Goal: Find specific fact: Find contact information

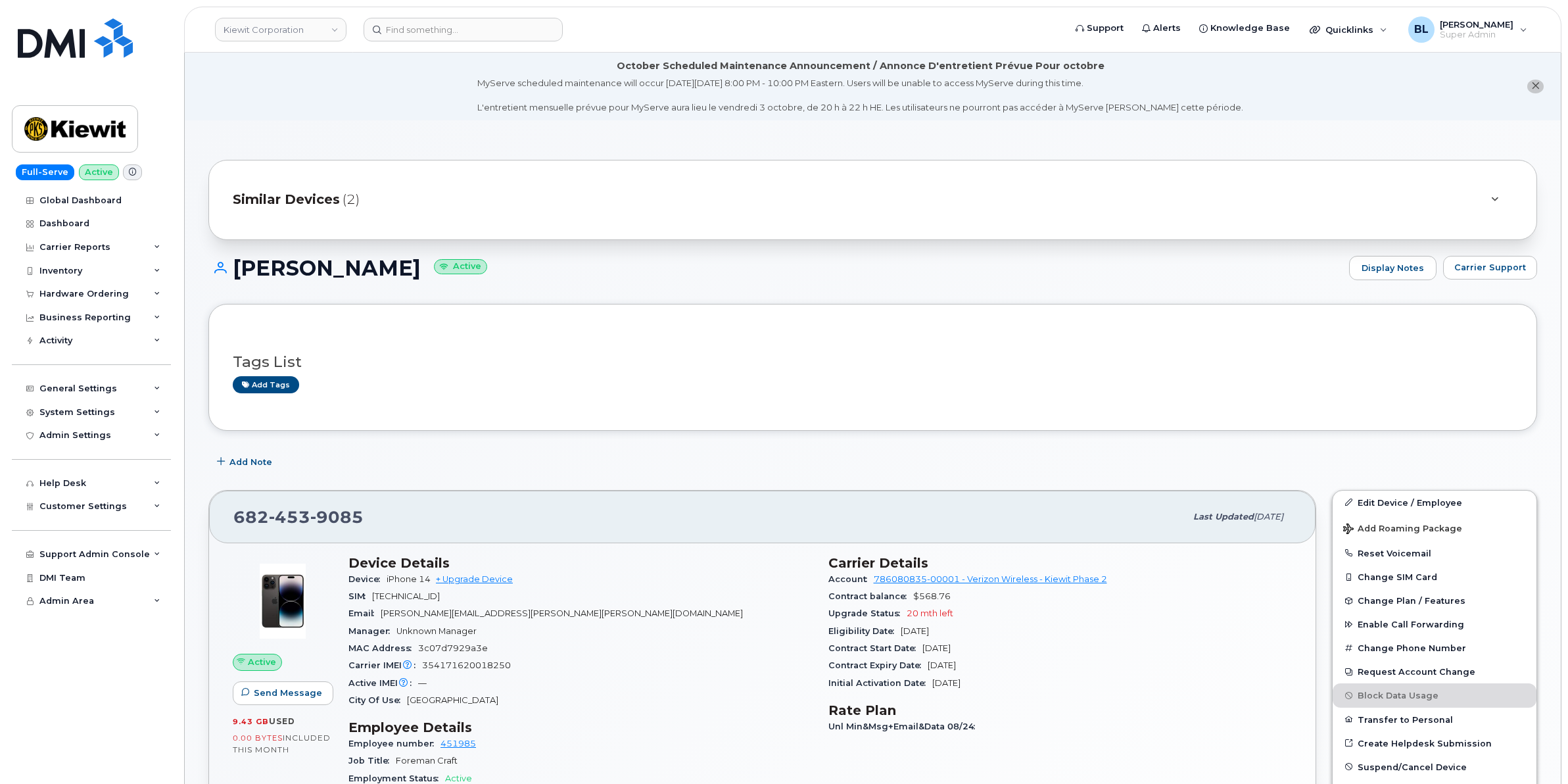
click at [309, 44] on header "Kiewit Corporation Support Alerts Knowledge Base Quicklinks Suspend / Cancel De…" at bounding box center [873, 29] width 1377 height 46
click at [318, 30] on link "Kiewit Corporation" at bounding box center [280, 29] width 131 height 24
click at [116, 511] on span "Customer Settings" at bounding box center [83, 506] width 88 height 10
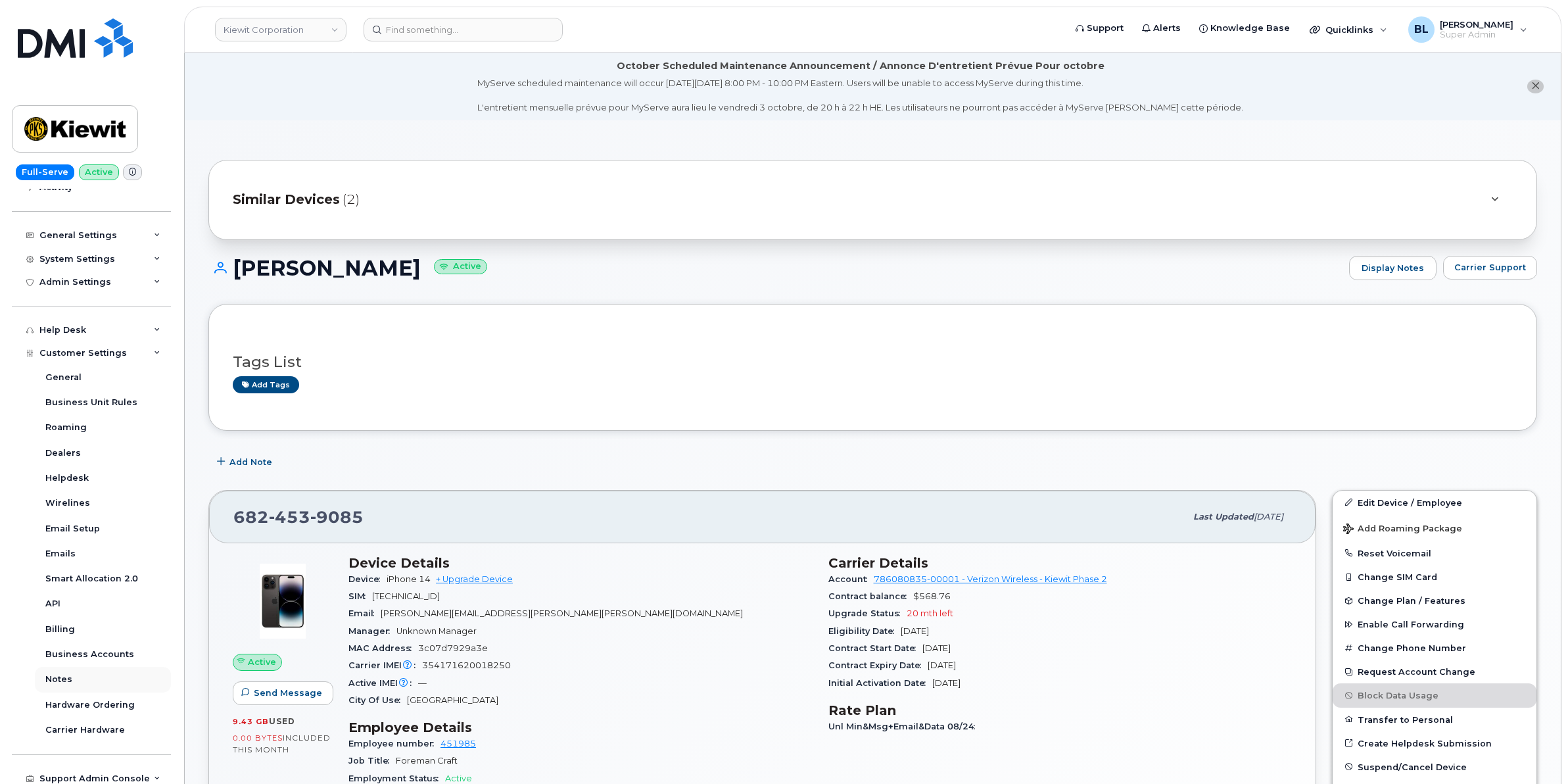
scroll to position [211, 0]
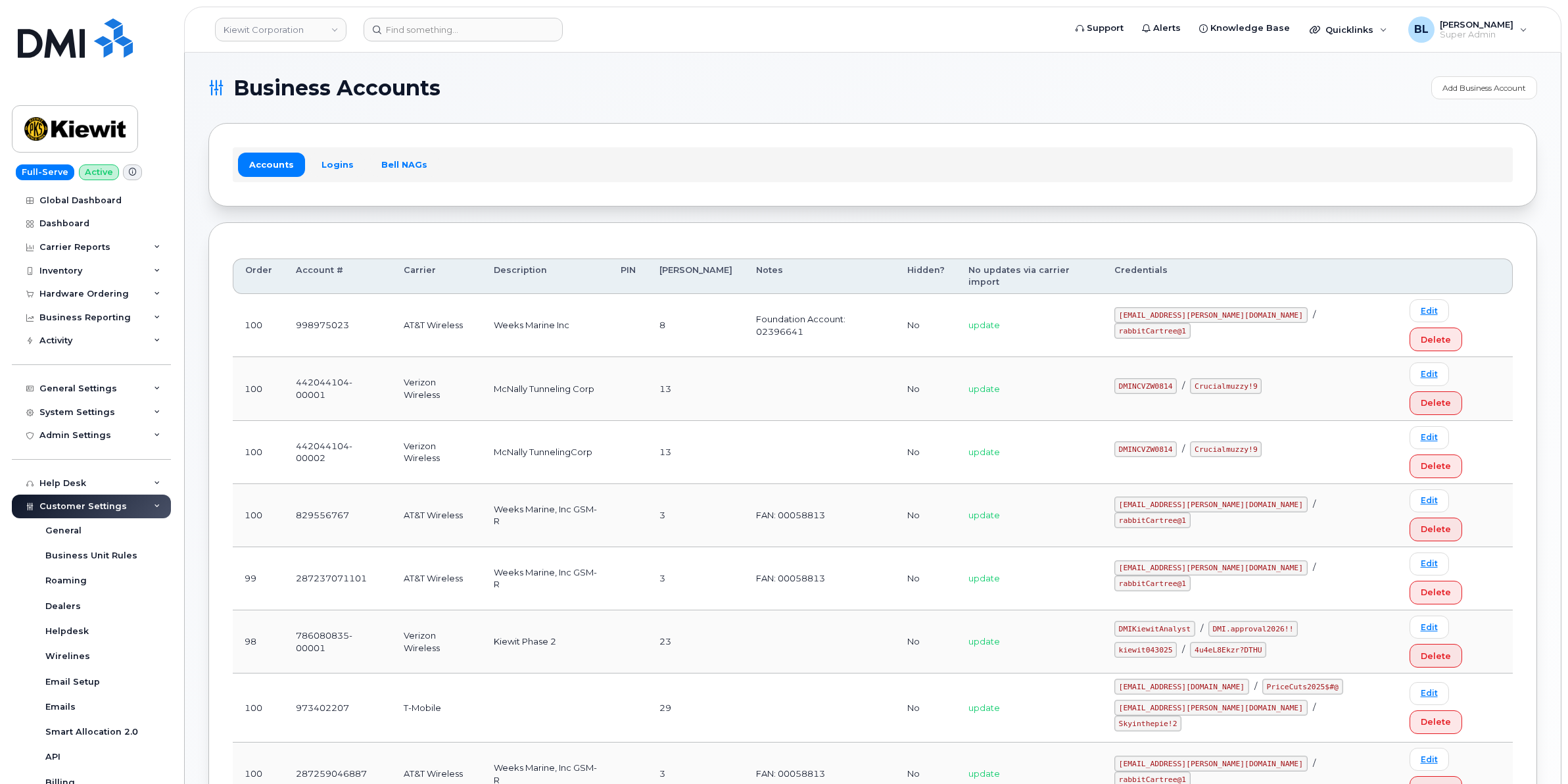
drag, startPoint x: 593, startPoint y: 402, endPoint x: 638, endPoint y: 428, distance: 52.0
click at [593, 484] on td "Weeks Marine, Inc GSM-R" at bounding box center [545, 515] width 127 height 63
click at [836, 610] on td at bounding box center [819, 641] width 152 height 63
drag, startPoint x: 1136, startPoint y: 399, endPoint x: 1229, endPoint y: 406, distance: 93.3
click at [1229, 484] on td "[EMAIL_ADDRESS][PERSON_NAME][DOMAIN_NAME] / rabbitCartree@1" at bounding box center [1250, 515] width 295 height 63
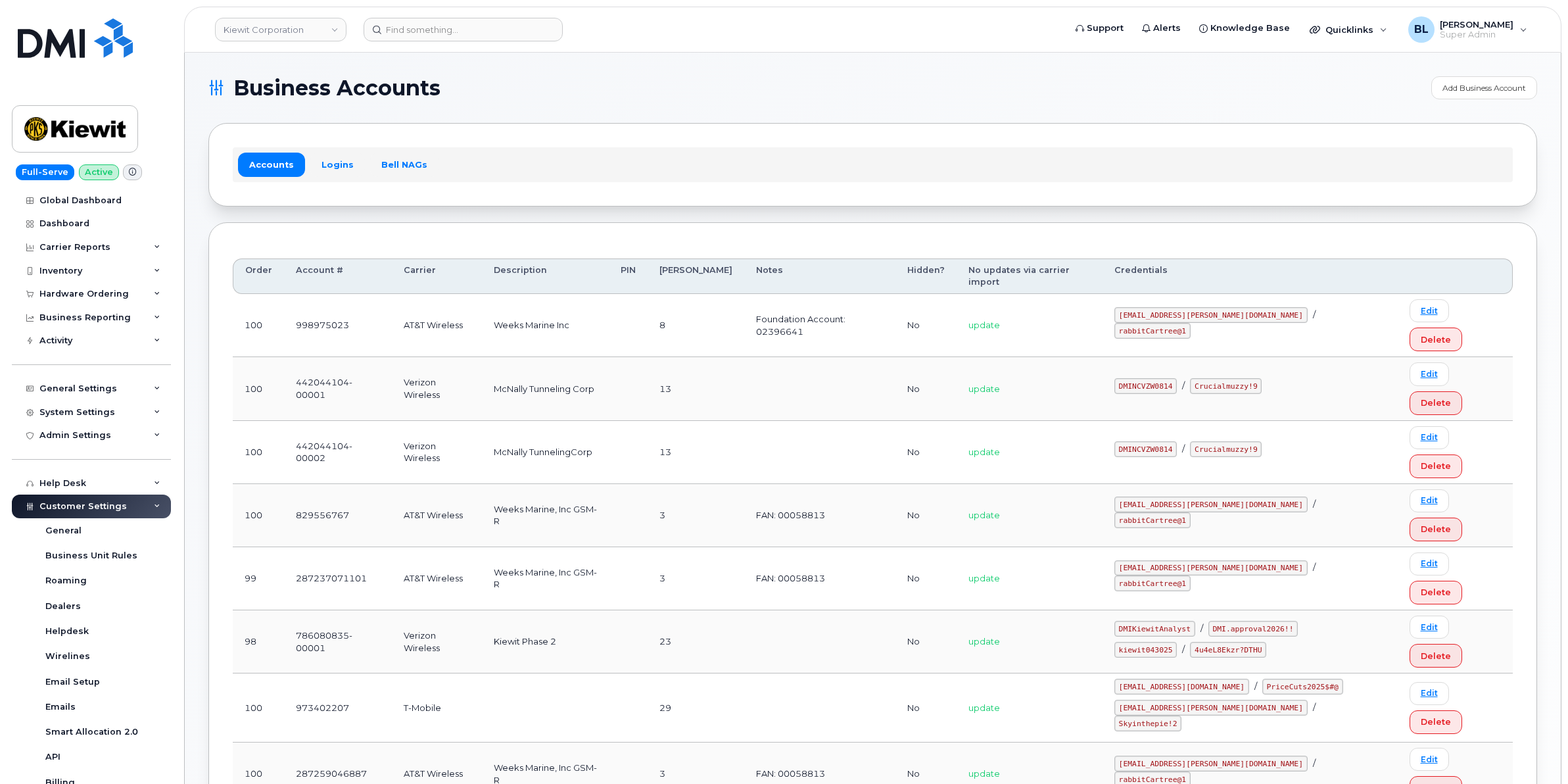
drag, startPoint x: 1138, startPoint y: 418, endPoint x: 1145, endPoint y: 414, distance: 8.1
click at [1142, 484] on td "[EMAIL_ADDRESS][PERSON_NAME][DOMAIN_NAME] / rabbitCartree@1" at bounding box center [1250, 515] width 295 height 63
drag, startPoint x: 1145, startPoint y: 403, endPoint x: 1227, endPoint y: 405, distance: 82.0
click at [1227, 497] on code "[EMAIL_ADDRESS][PERSON_NAME][DOMAIN_NAME]" at bounding box center [1211, 505] width 194 height 16
copy code "[EMAIL_ADDRESS][PERSON_NAME][DOMAIN_NAME]"
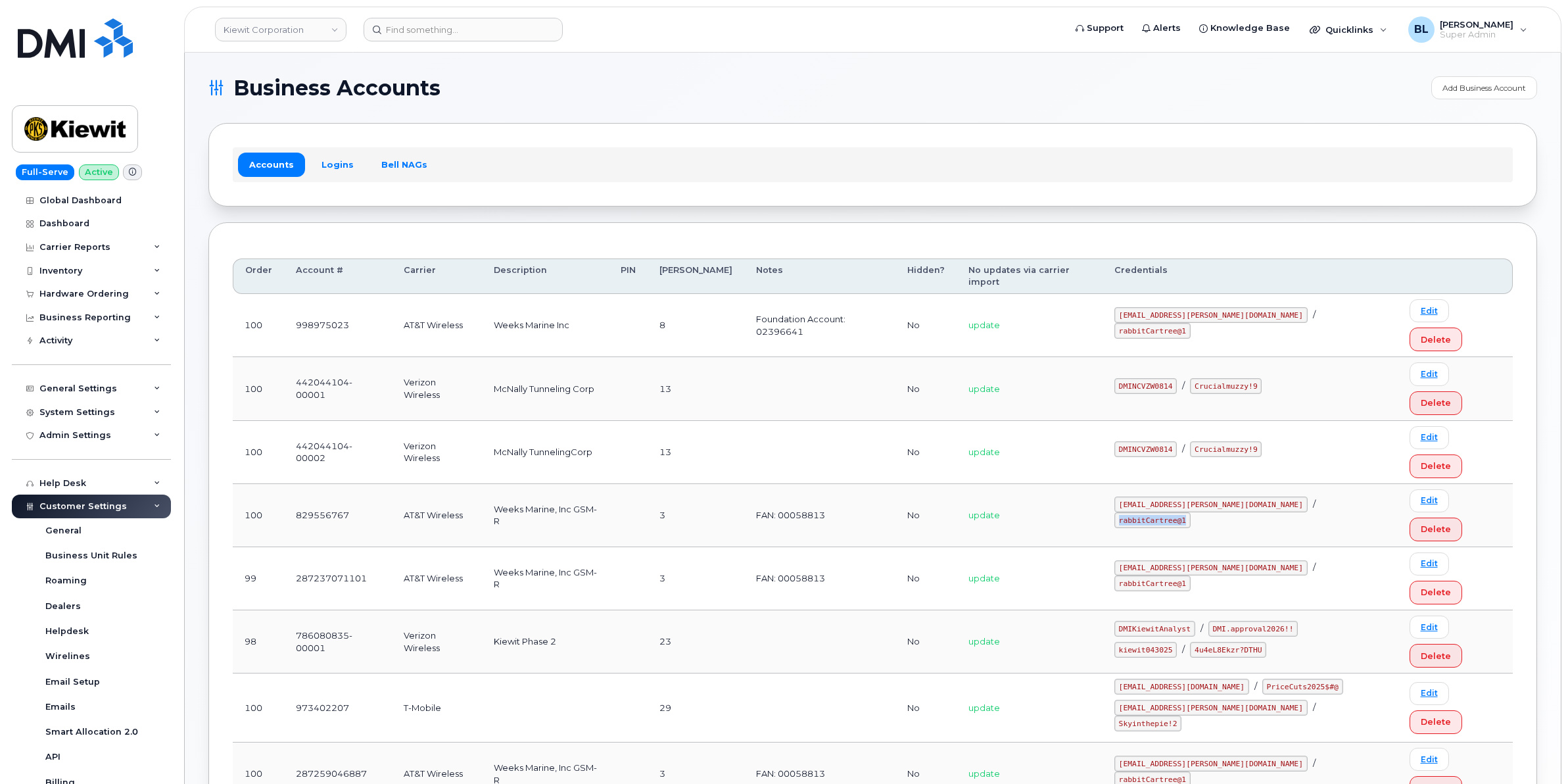
drag, startPoint x: 1250, startPoint y: 398, endPoint x: 1314, endPoint y: 403, distance: 64.2
click at [1314, 497] on div "[EMAIL_ADDRESS][PERSON_NAME][DOMAIN_NAME] / rabbitCartree@1" at bounding box center [1250, 513] width 271 height 32
copy code "rabbitCartree@1"
click at [1203, 484] on td "[EMAIL_ADDRESS][PERSON_NAME][DOMAIN_NAME] / rabbitCartree@1" at bounding box center [1250, 515] width 295 height 63
drag, startPoint x: 1136, startPoint y: 408, endPoint x: 1229, endPoint y: 410, distance: 93.0
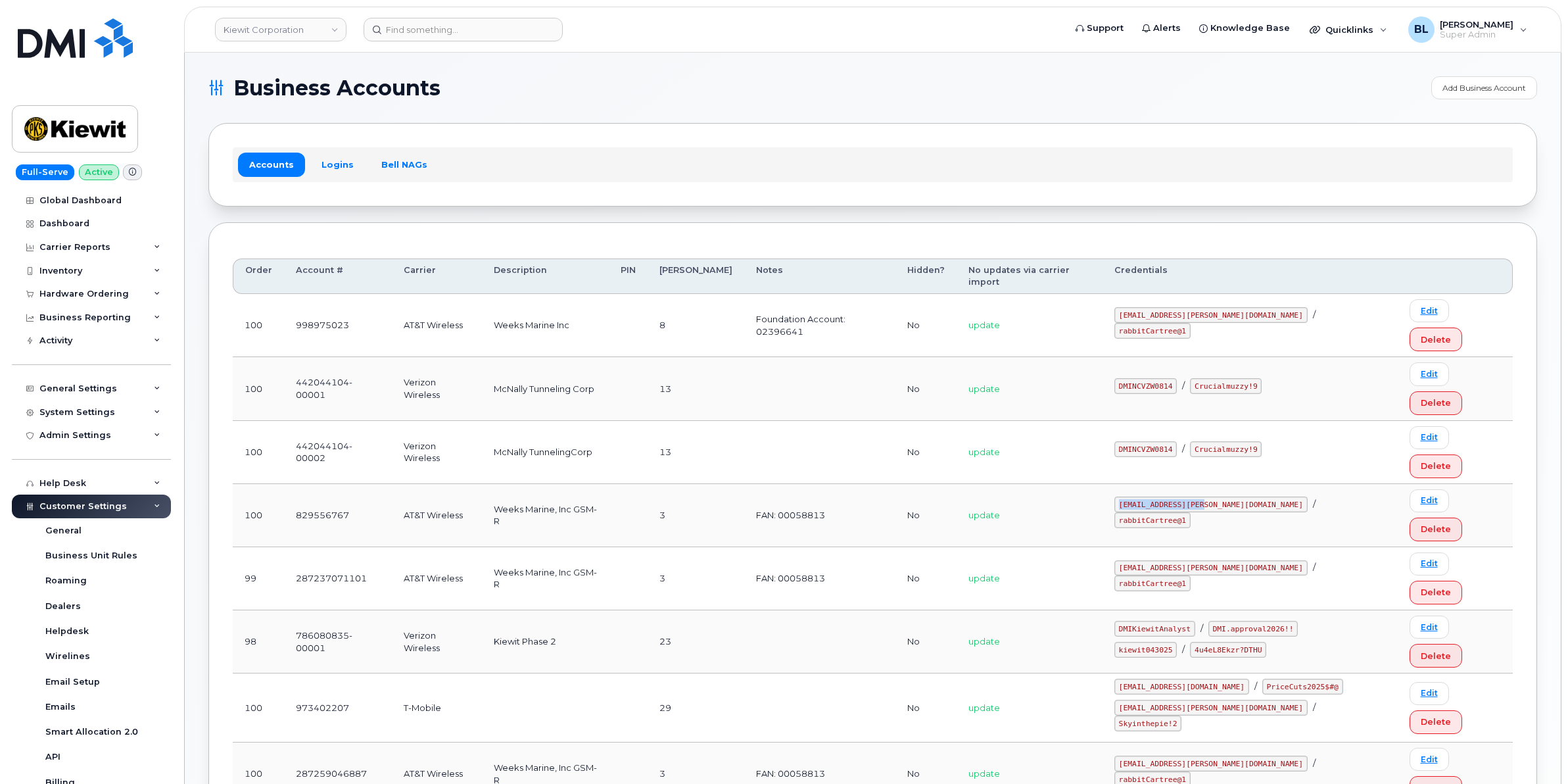
click at [1229, 484] on td "[EMAIL_ADDRESS][PERSON_NAME][DOMAIN_NAME] / rabbitCartree@1" at bounding box center [1250, 515] width 295 height 63
copy code "[EMAIL_ADDRESS][PERSON_NAME][DOMAIN_NAME]"
click at [1172, 497] on code "[EMAIL_ADDRESS][PERSON_NAME][DOMAIN_NAME]" at bounding box center [1211, 505] width 194 height 16
drag, startPoint x: 1140, startPoint y: 403, endPoint x: 1229, endPoint y: 402, distance: 89.0
click at [1229, 484] on td "[EMAIL_ADDRESS][PERSON_NAME][DOMAIN_NAME] / rabbitCartree@1" at bounding box center [1250, 515] width 295 height 63
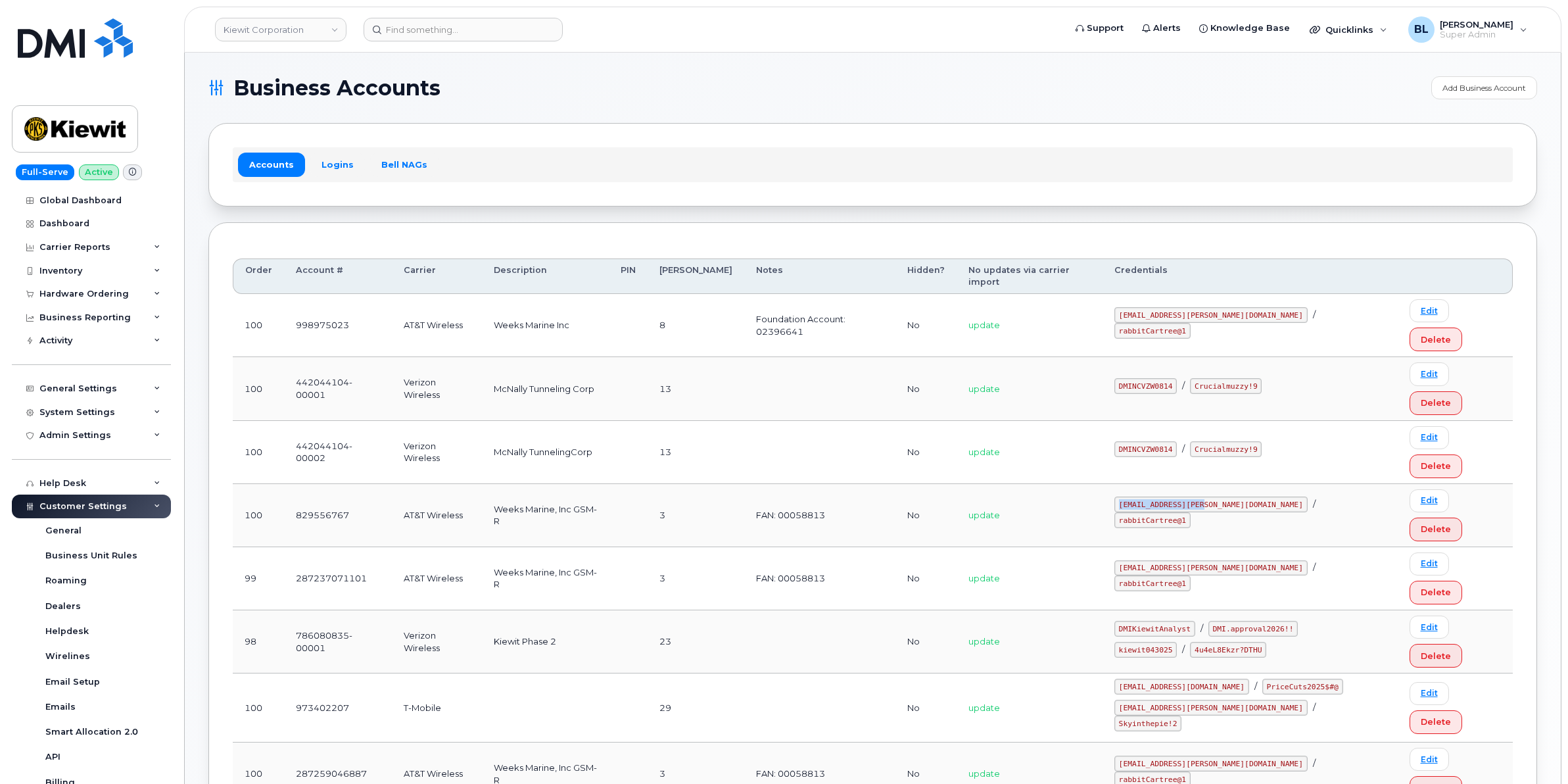
copy code "[EMAIL_ADDRESS][PERSON_NAME][DOMAIN_NAME]"
click at [1246, 484] on td "[EMAIL_ADDRESS][PERSON_NAME][DOMAIN_NAME] / rabbitCartree@1" at bounding box center [1250, 515] width 295 height 63
drag, startPoint x: 1246, startPoint y: 411, endPoint x: 1245, endPoint y: 400, distance: 11.0
click at [1190, 512] on code "rabbitCartree@1" at bounding box center [1152, 520] width 76 height 16
drag, startPoint x: 1245, startPoint y: 402, endPoint x: 1312, endPoint y: 406, distance: 67.1
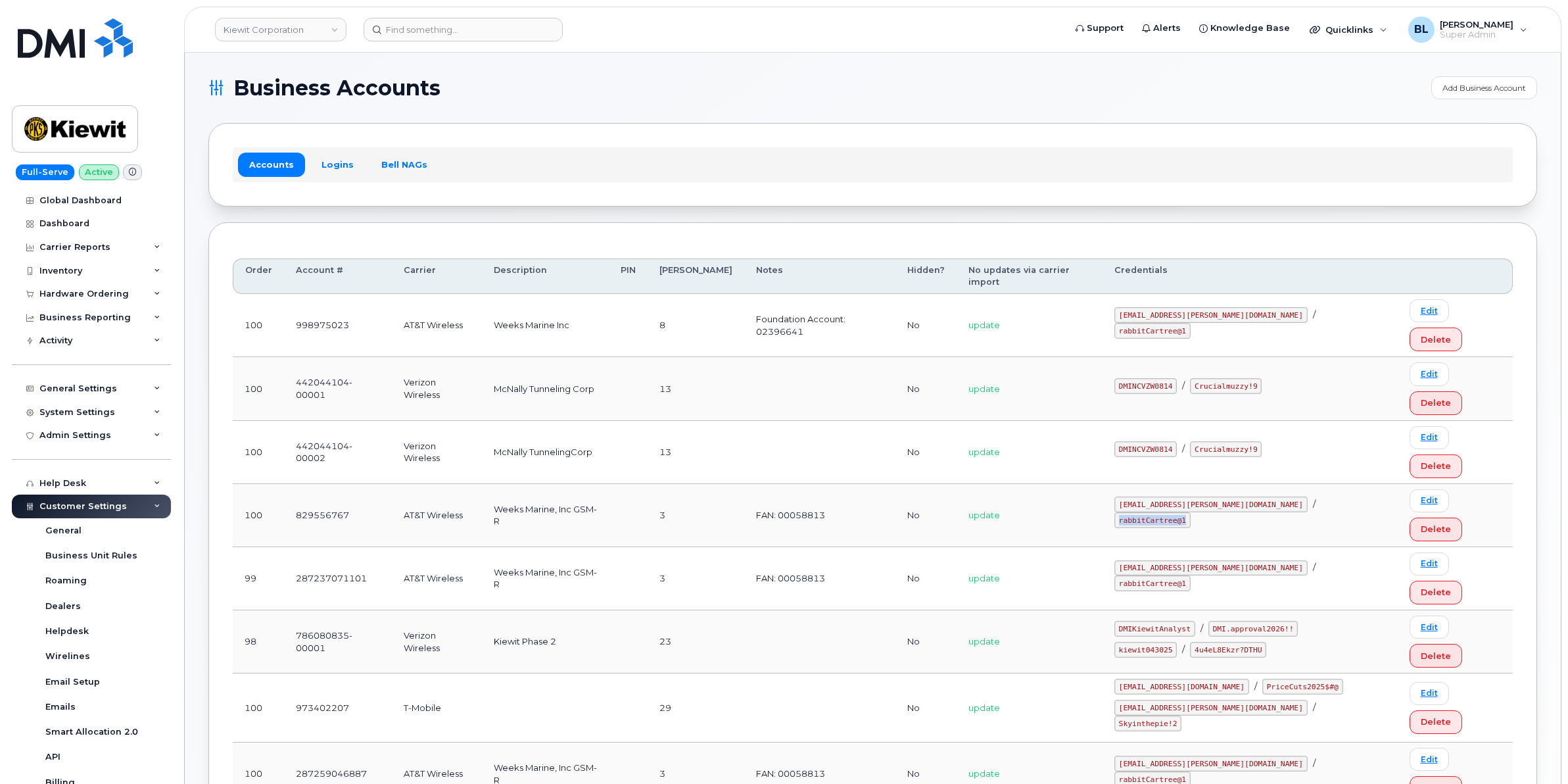
click at [1190, 512] on code "rabbitCartree@1" at bounding box center [1152, 520] width 76 height 16
